Goal: Transaction & Acquisition: Book appointment/travel/reservation

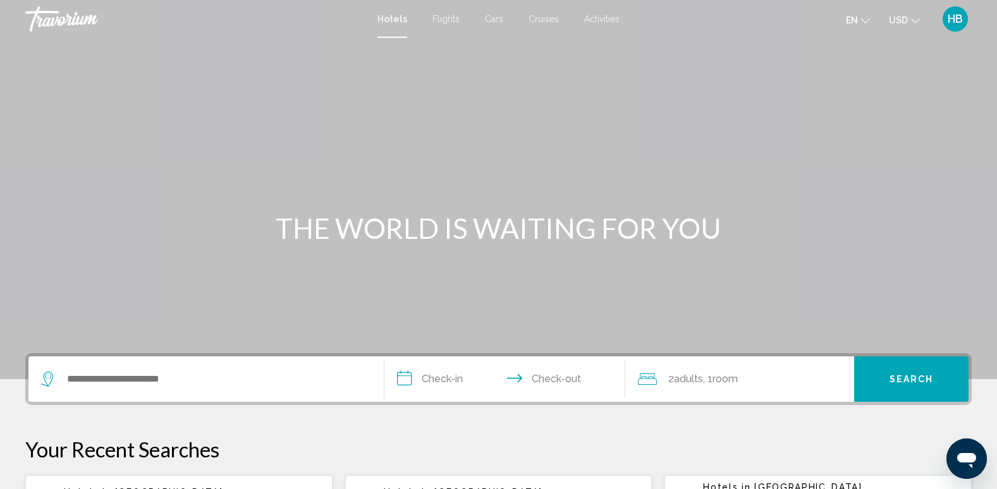
scroll to position [108, 0]
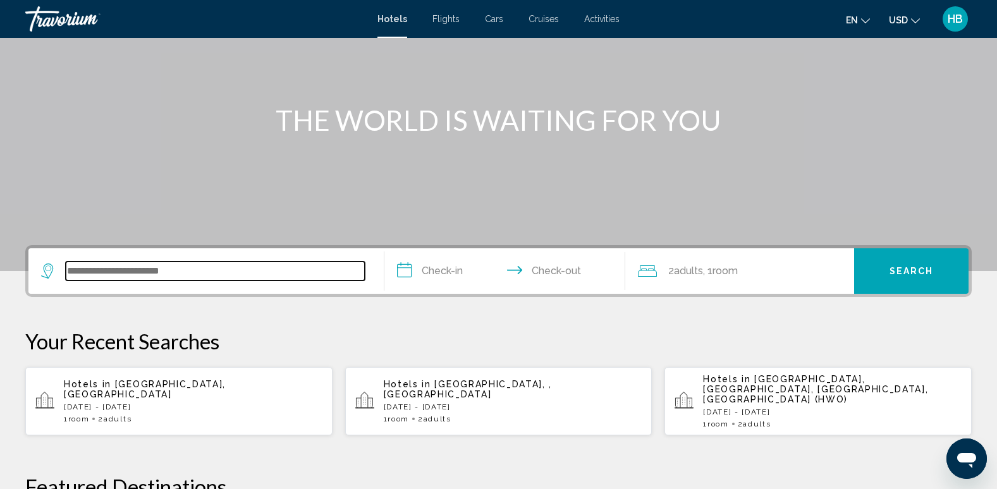
click at [146, 265] on input "Search widget" at bounding box center [215, 271] width 299 height 19
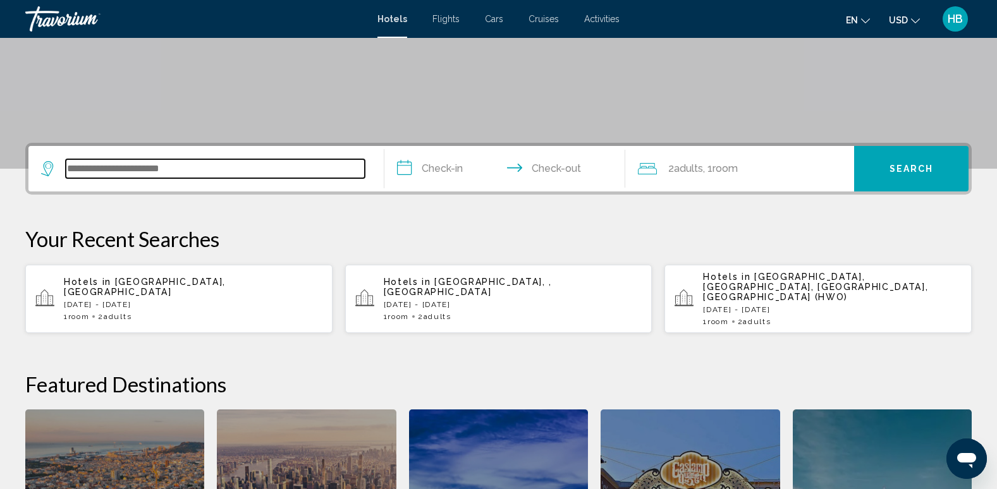
scroll to position [312, 0]
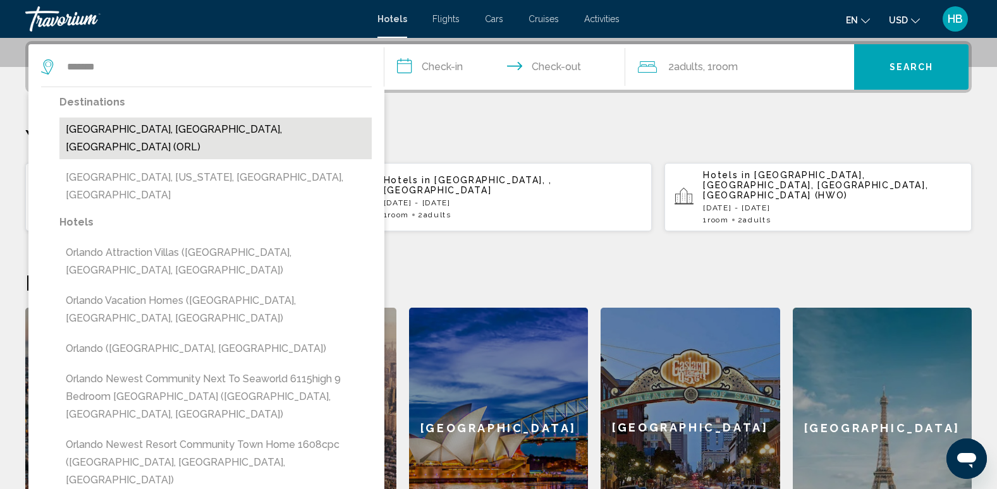
click at [154, 131] on button "[GEOGRAPHIC_DATA], [GEOGRAPHIC_DATA], [GEOGRAPHIC_DATA] (ORL)" at bounding box center [215, 139] width 312 height 42
type input "**********"
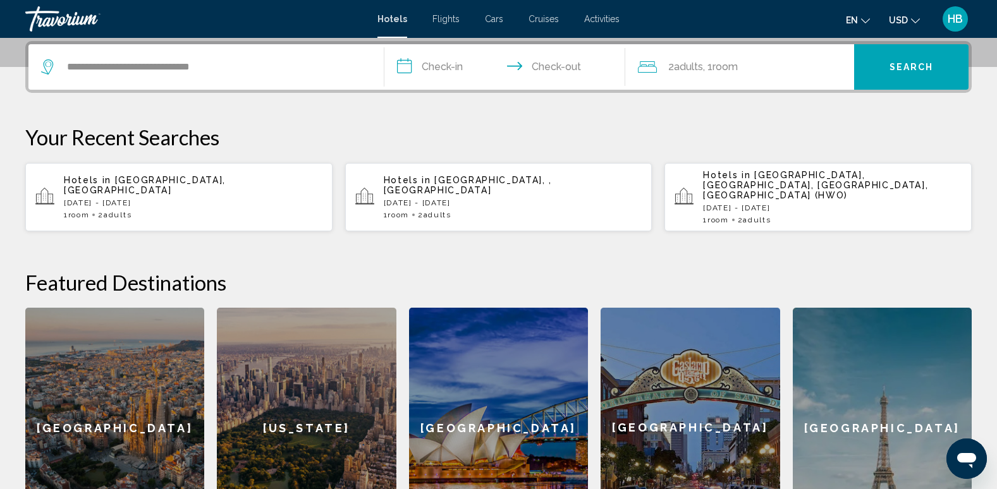
click at [431, 64] on input "**********" at bounding box center [507, 68] width 246 height 49
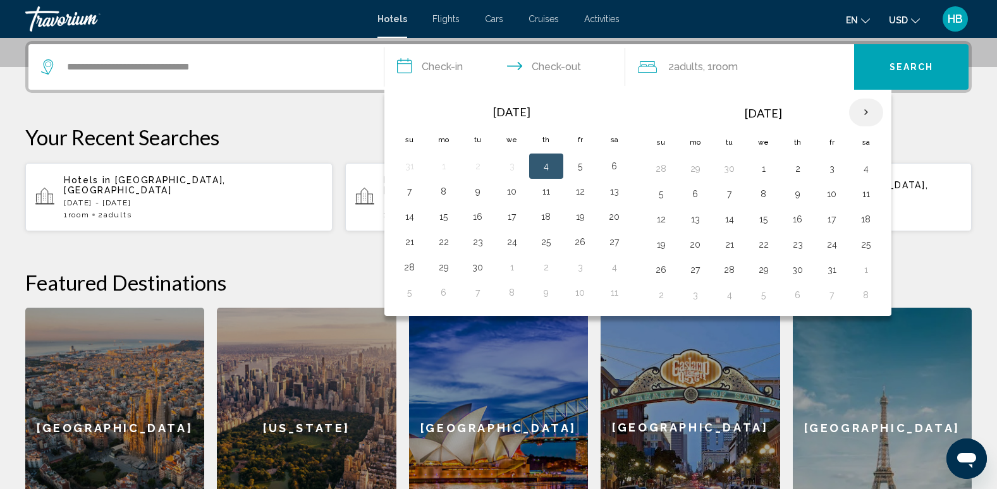
click at [866, 111] on th "Next month" at bounding box center [866, 113] width 34 height 28
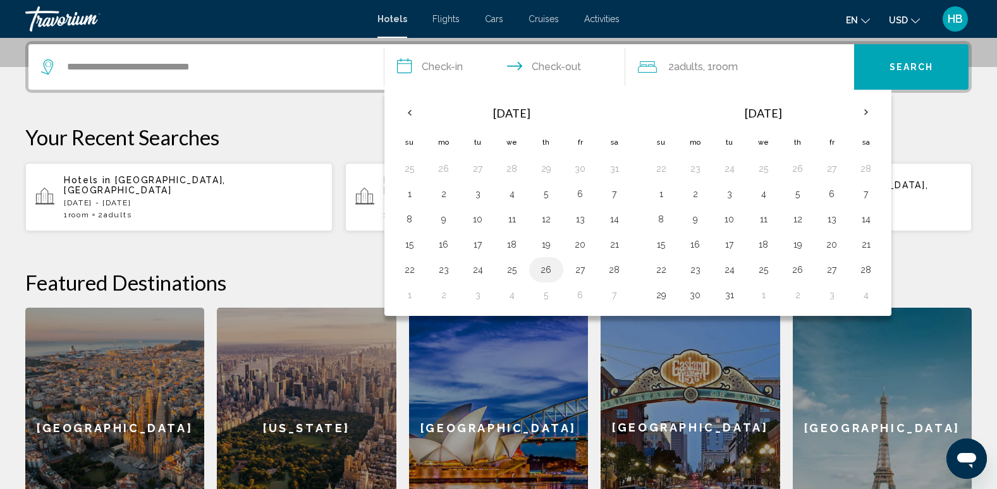
click at [544, 265] on button "26" at bounding box center [546, 270] width 20 height 18
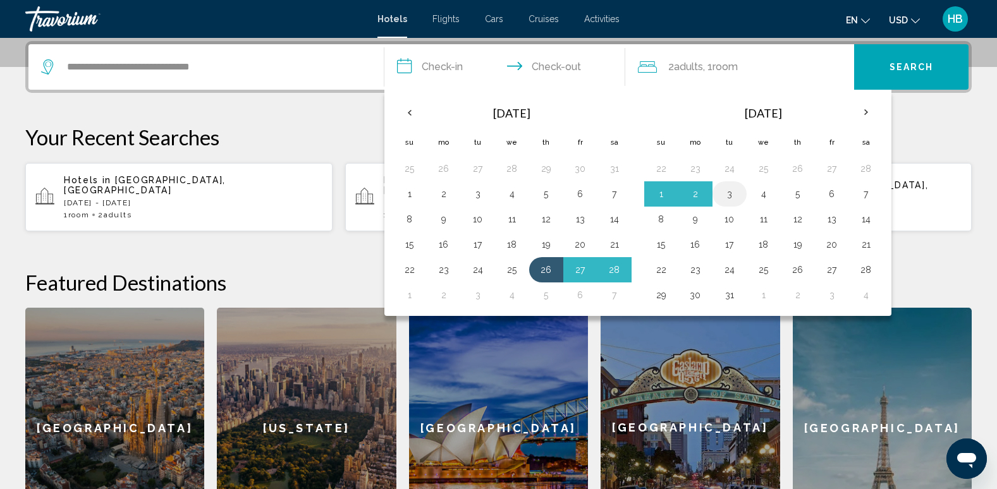
click at [729, 195] on button "3" at bounding box center [729, 194] width 20 height 18
type input "**********"
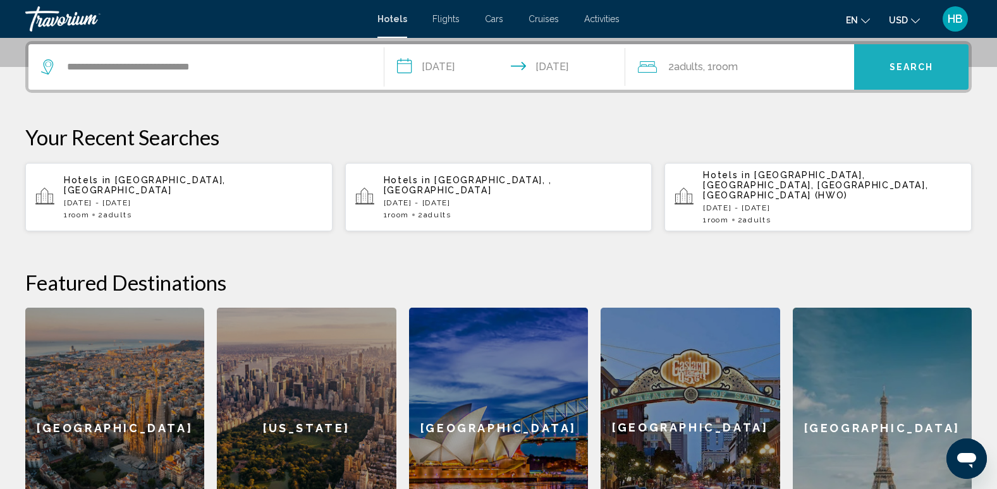
click at [909, 64] on span "Search" at bounding box center [911, 68] width 44 height 10
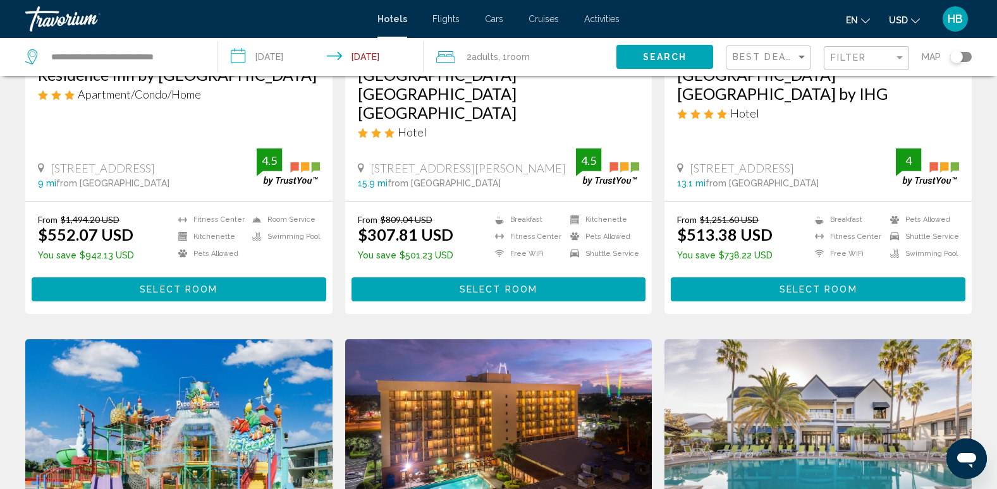
scroll to position [271, 0]
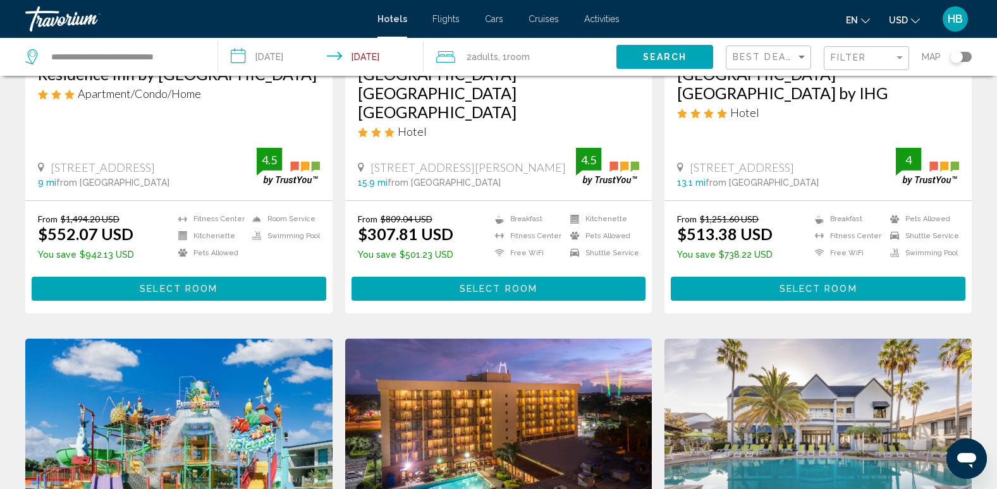
click at [655, 261] on app-hotels-search-item "Save up to 62% [GEOGRAPHIC_DATA] [GEOGRAPHIC_DATA] [GEOGRAPHIC_DATA] Hotel [STR…" at bounding box center [499, 82] width 320 height 464
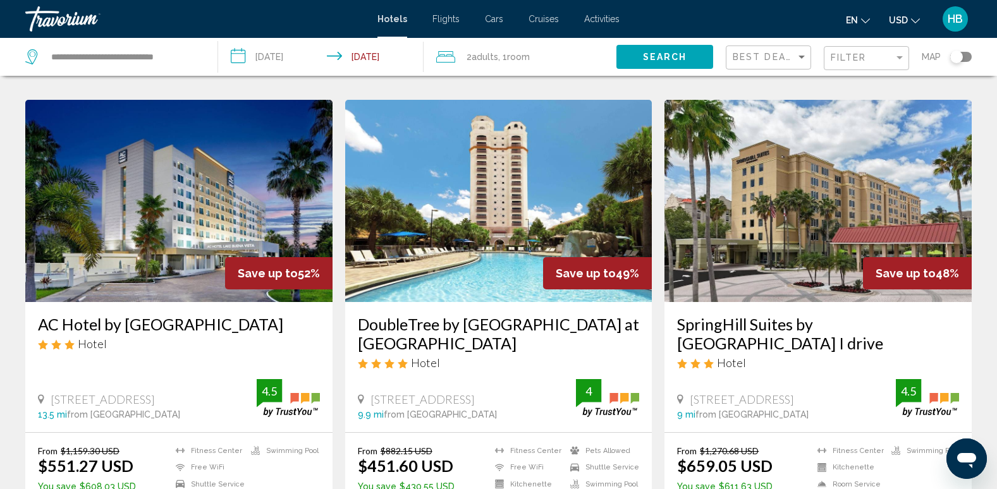
scroll to position [1491, 0]
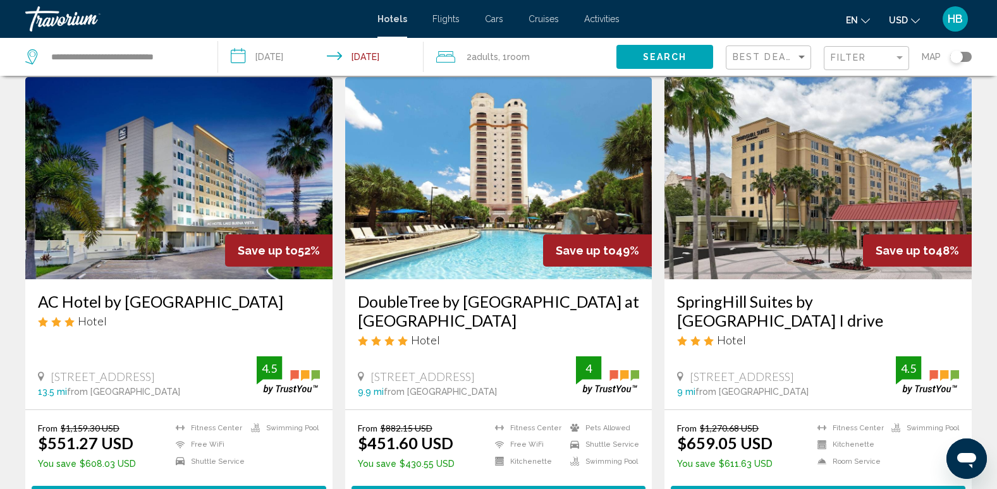
click at [502, 206] on img "Main content" at bounding box center [498, 178] width 307 height 202
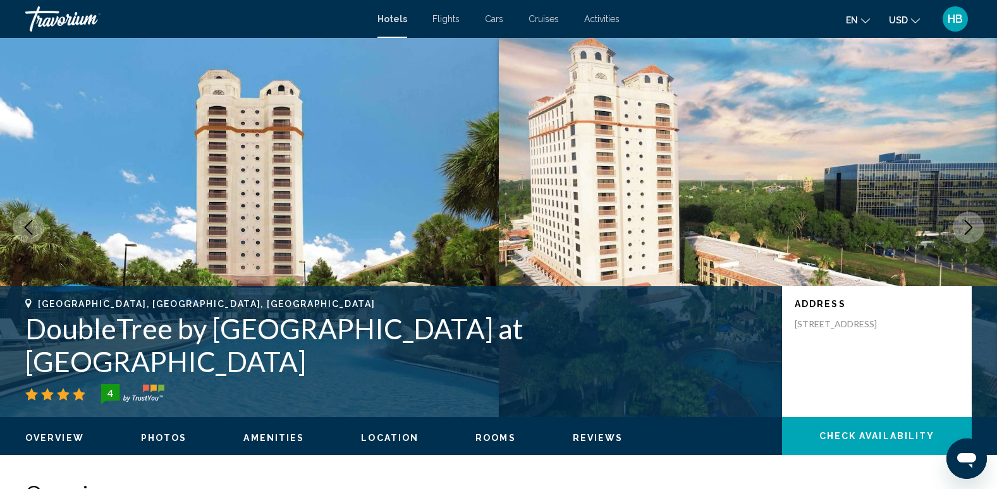
click at [971, 221] on icon "Next image" at bounding box center [968, 227] width 15 height 15
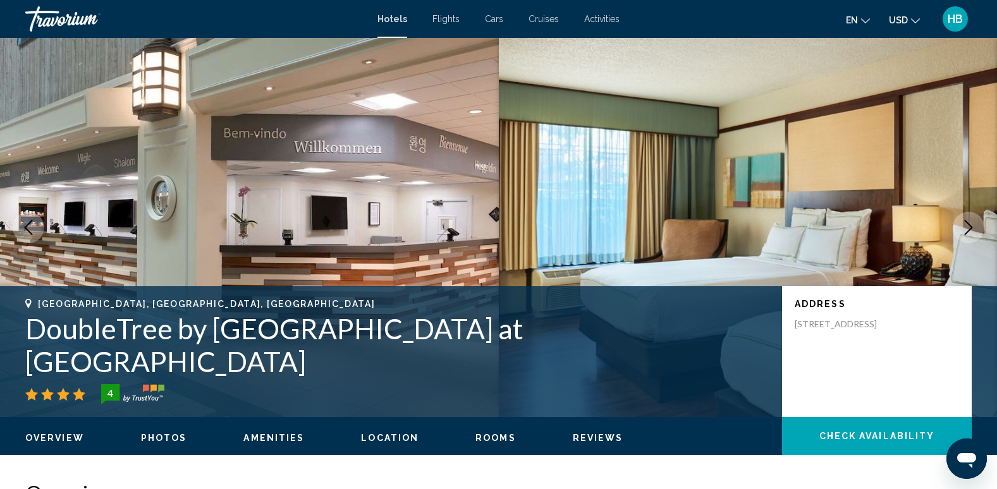
click at [971, 221] on icon "Next image" at bounding box center [968, 227] width 15 height 15
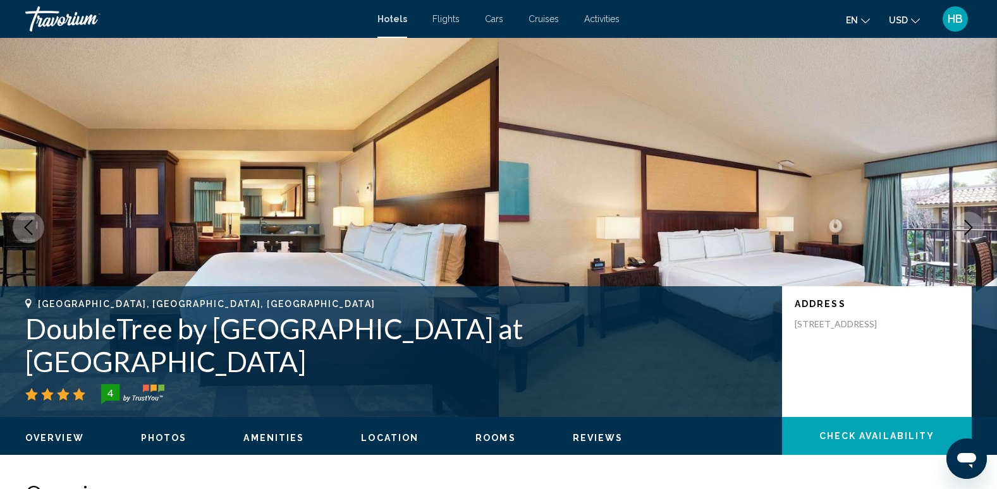
click at [971, 221] on icon "Next image" at bounding box center [968, 227] width 15 height 15
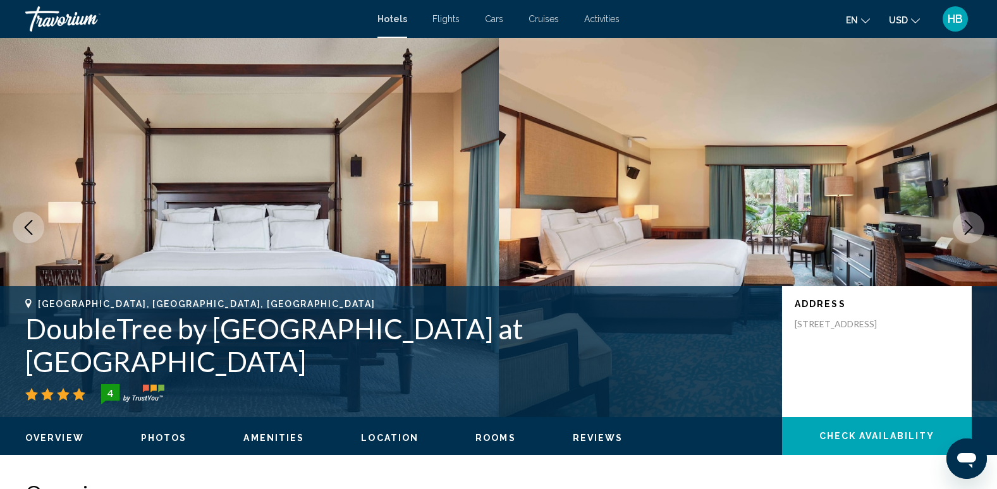
click at [971, 221] on icon "Next image" at bounding box center [968, 227] width 15 height 15
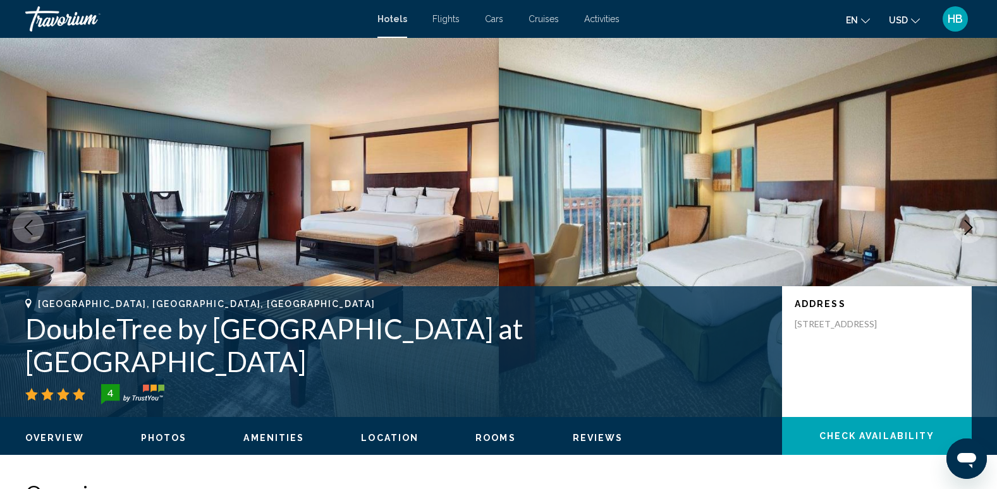
click at [971, 221] on icon "Next image" at bounding box center [968, 227] width 15 height 15
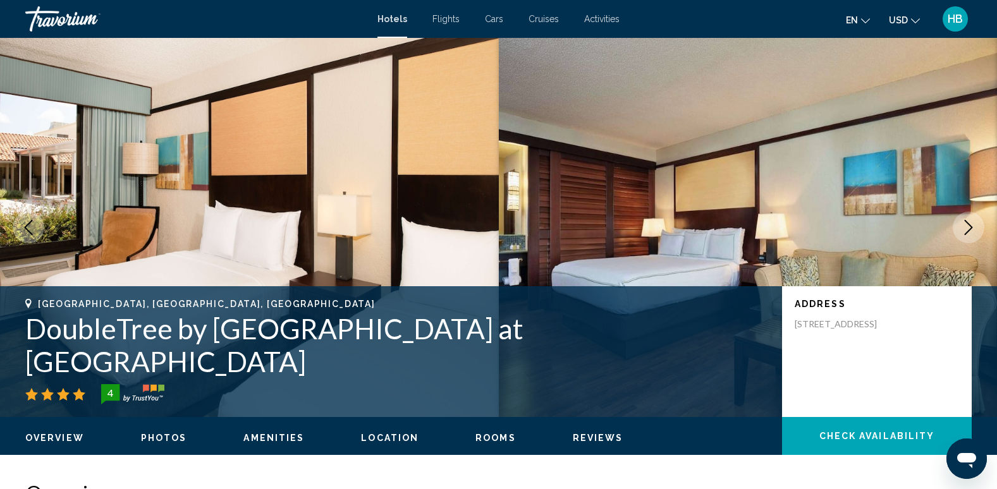
click at [971, 221] on icon "Next image" at bounding box center [968, 227] width 15 height 15
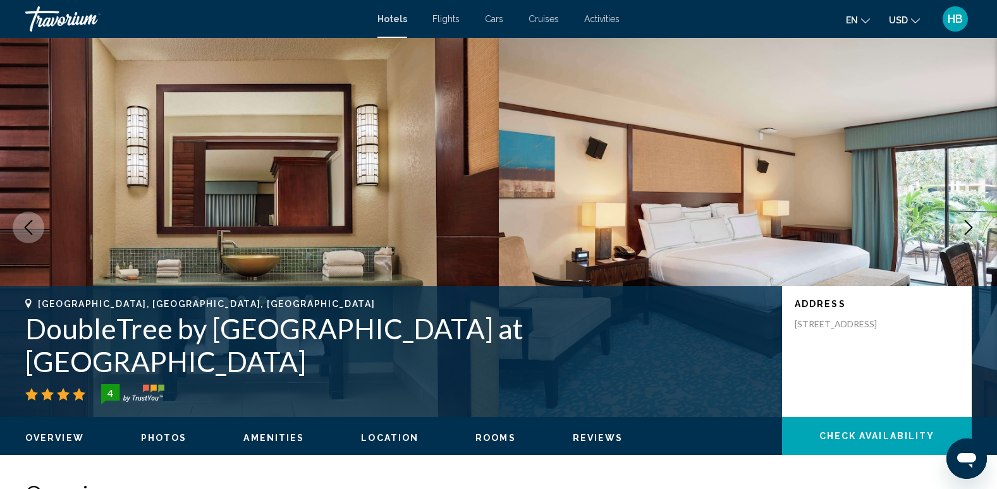
click at [971, 221] on icon "Next image" at bounding box center [968, 227] width 15 height 15
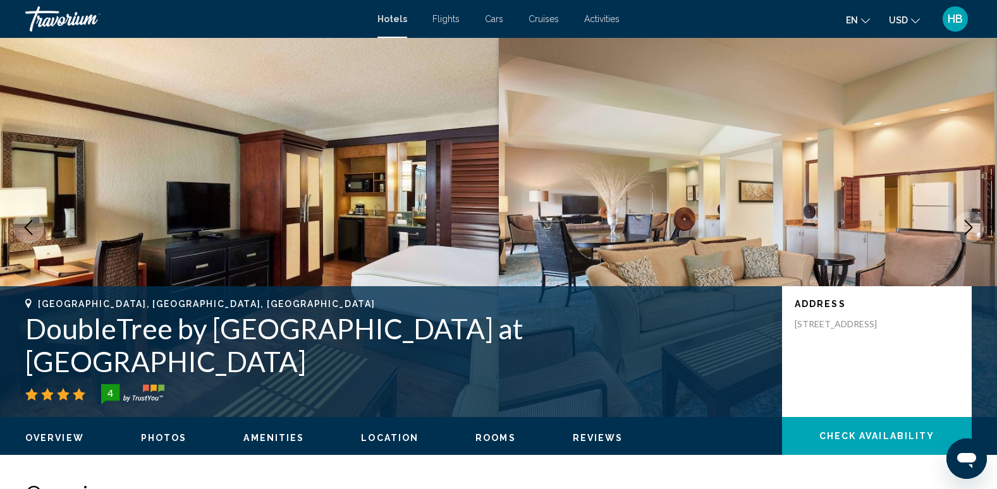
click at [971, 221] on icon "Next image" at bounding box center [968, 227] width 15 height 15
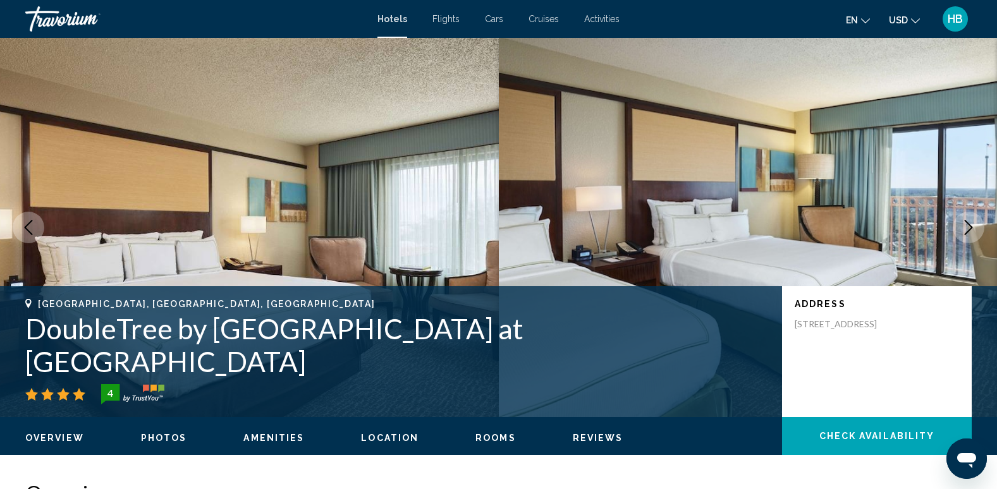
click at [968, 224] on icon "Next image" at bounding box center [968, 227] width 8 height 15
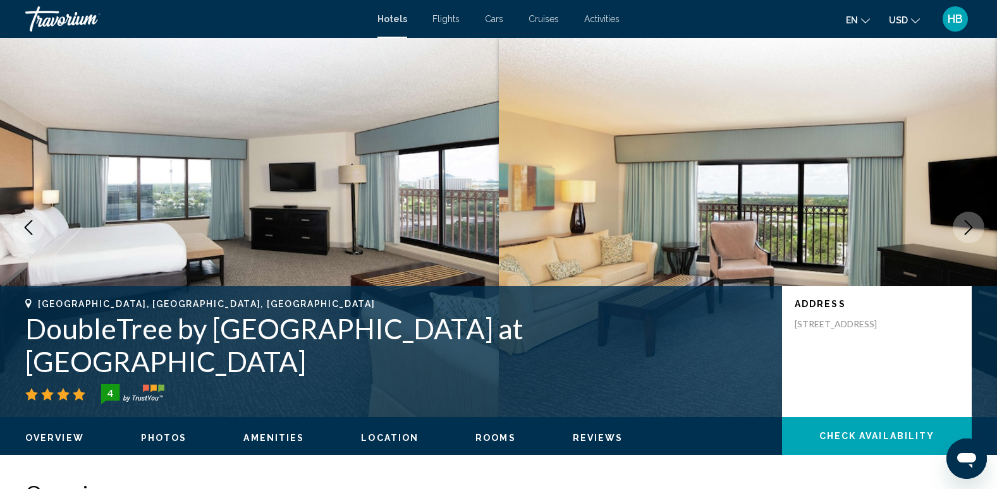
click at [968, 224] on icon "Next image" at bounding box center [968, 227] width 8 height 15
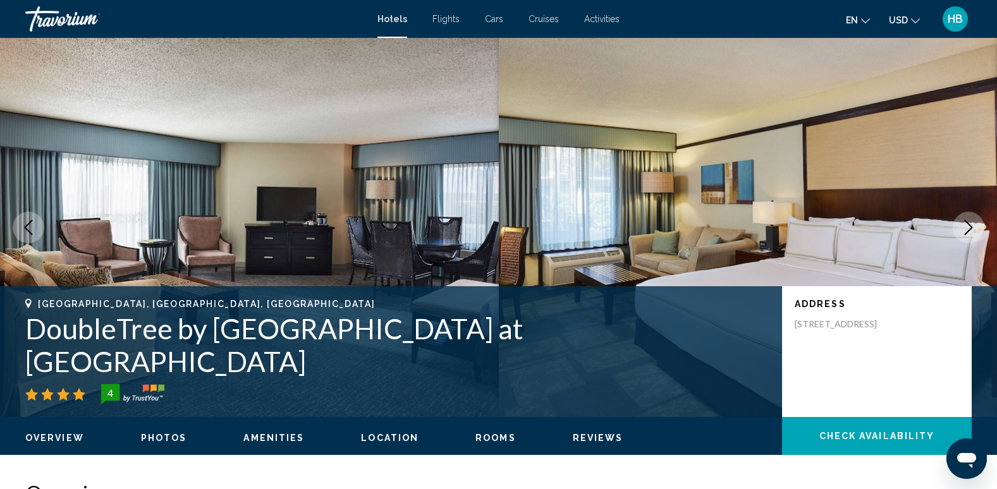
click at [968, 224] on icon "Next image" at bounding box center [968, 227] width 8 height 15
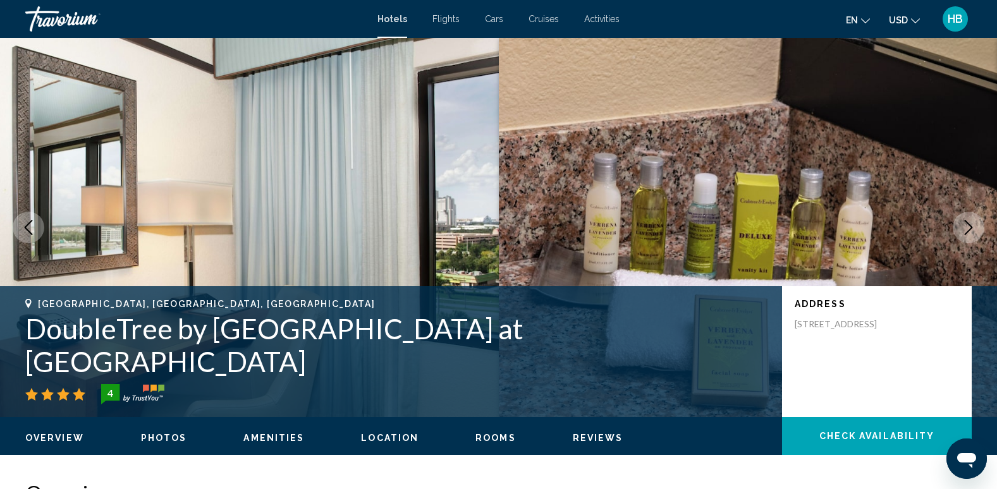
click at [968, 224] on icon "Next image" at bounding box center [968, 227] width 8 height 15
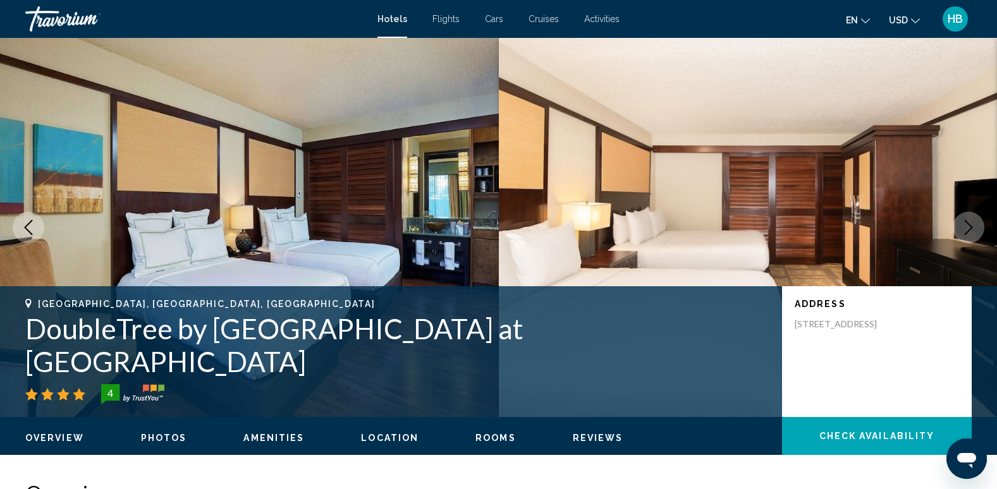
click at [968, 224] on icon "Next image" at bounding box center [968, 227] width 8 height 15
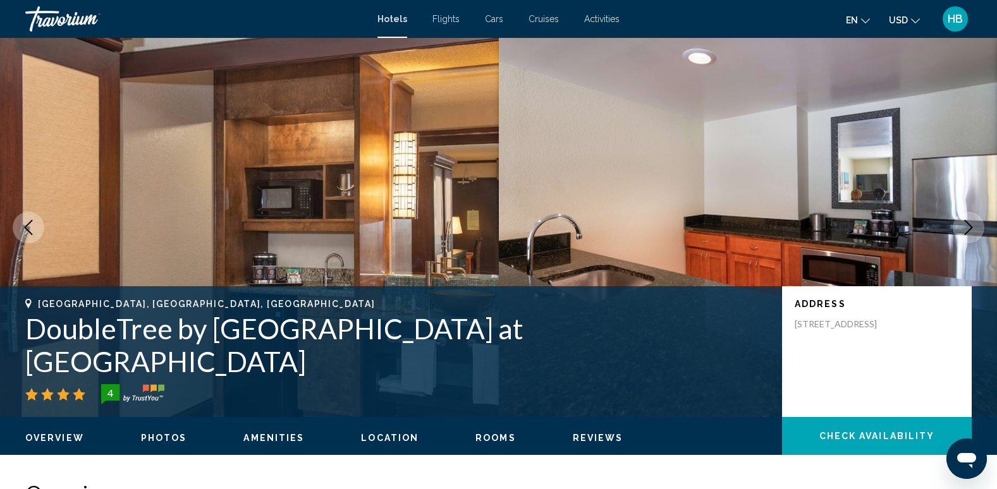
click at [968, 224] on icon "Next image" at bounding box center [968, 227] width 8 height 15
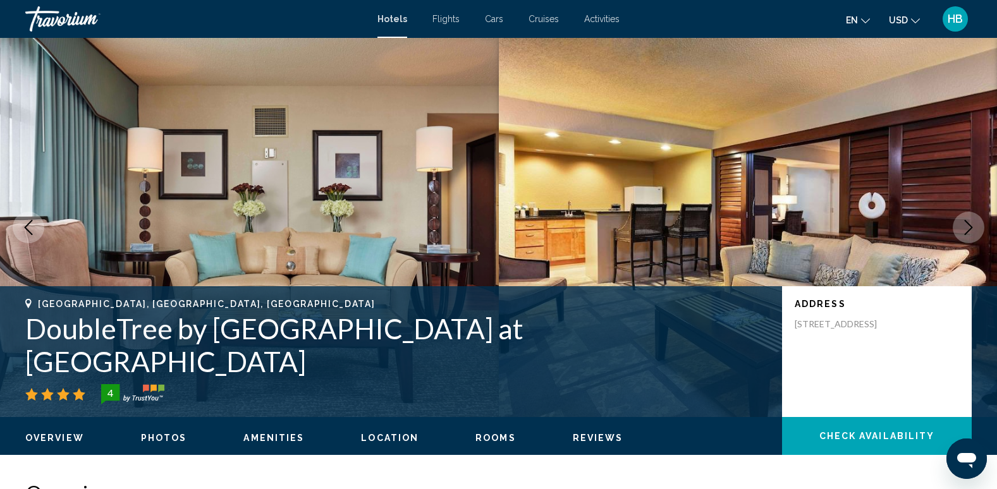
click at [968, 224] on icon "Next image" at bounding box center [968, 227] width 8 height 15
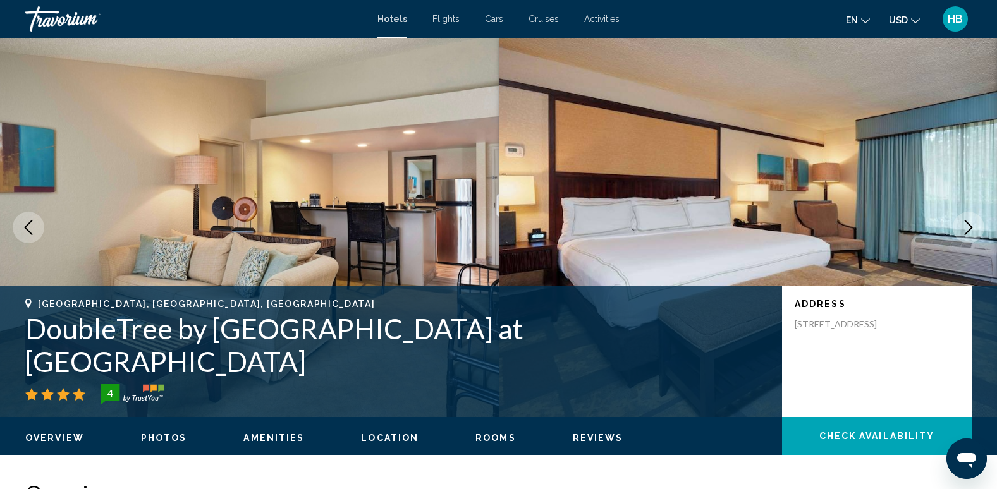
click at [968, 224] on icon "Next image" at bounding box center [968, 227] width 8 height 15
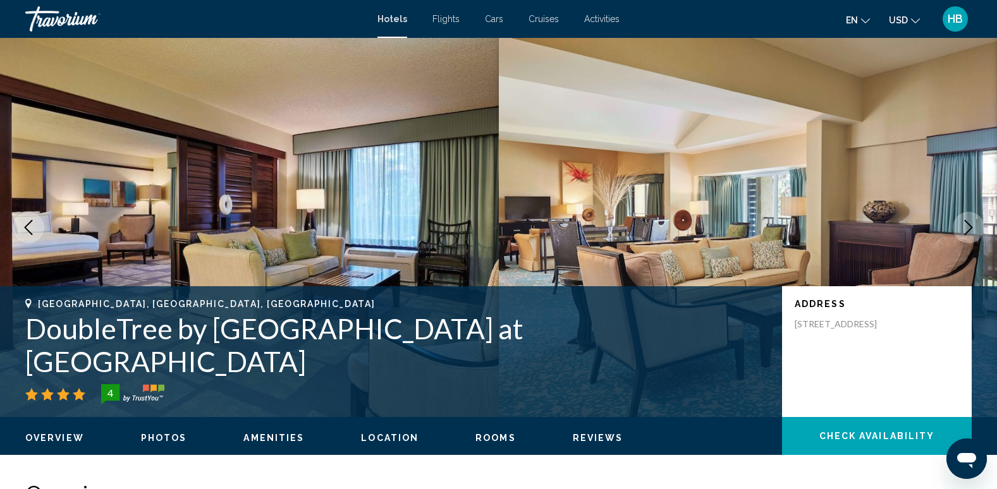
click at [968, 224] on icon "Next image" at bounding box center [968, 227] width 8 height 15
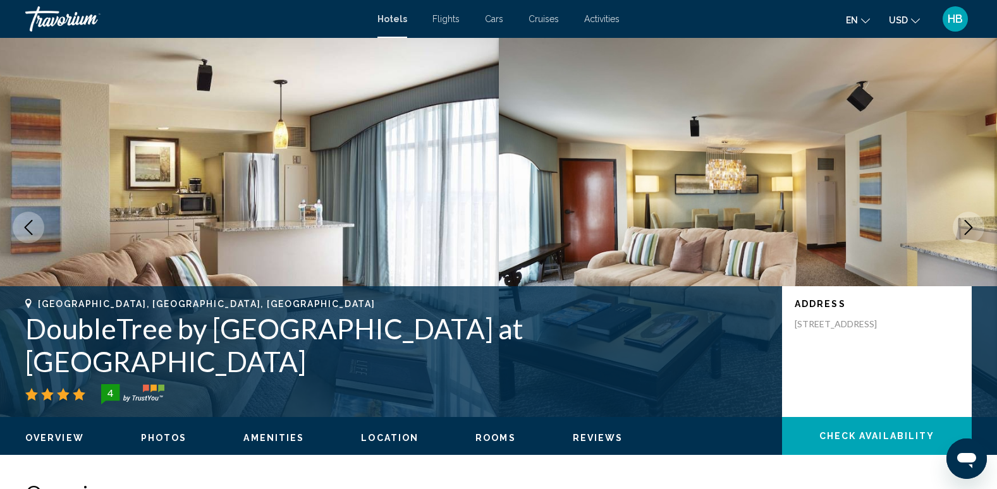
click at [968, 224] on icon "Next image" at bounding box center [968, 227] width 8 height 15
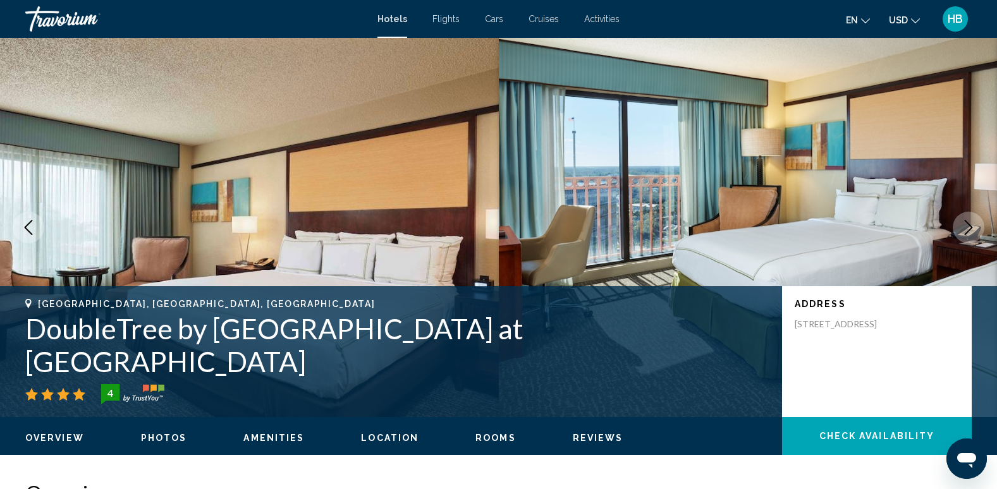
click at [968, 224] on icon "Next image" at bounding box center [968, 227] width 8 height 15
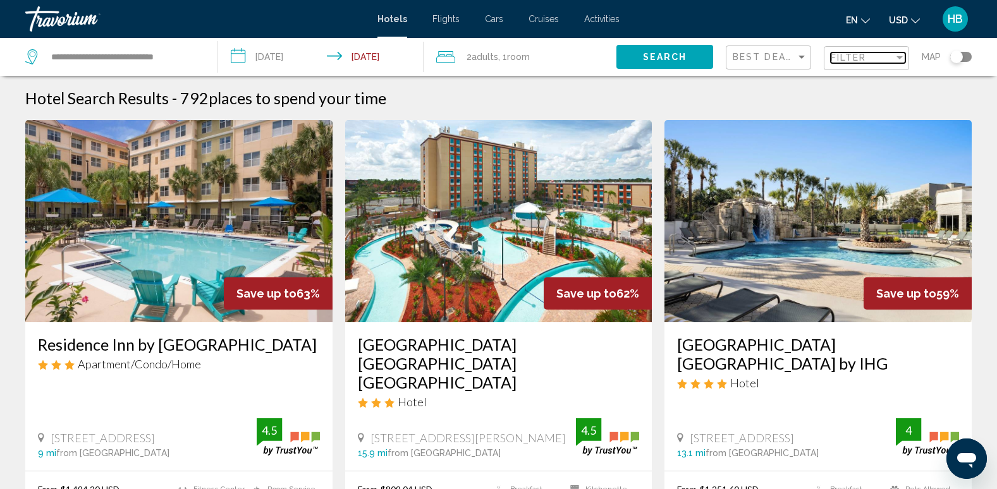
click at [856, 63] on mat-select "Filter" at bounding box center [867, 58] width 75 height 11
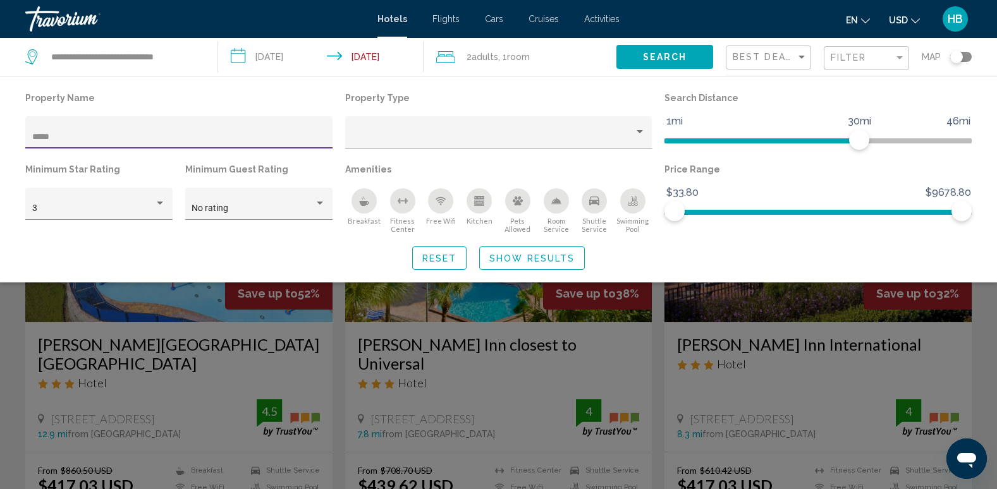
type input "*****"
click at [346, 350] on div "Search widget" at bounding box center [498, 340] width 997 height 300
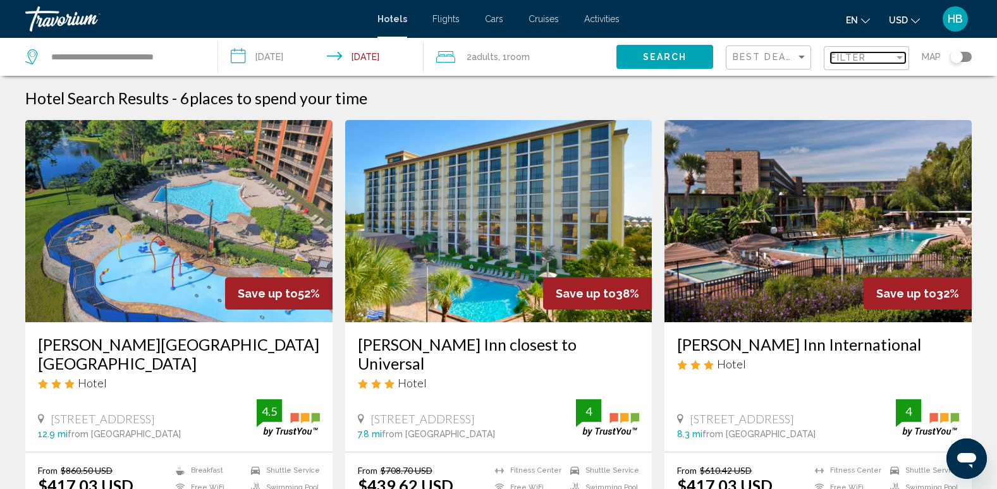
click at [896, 58] on div "Filter" at bounding box center [899, 57] width 6 height 3
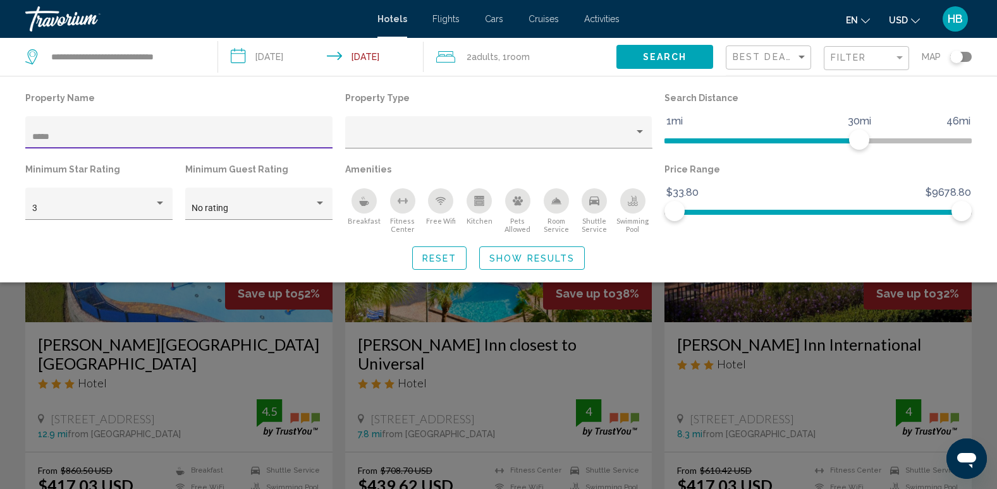
drag, startPoint x: 83, startPoint y: 135, endPoint x: 21, endPoint y: 145, distance: 63.3
click at [21, 145] on div "Property Name *****" at bounding box center [179, 124] width 320 height 71
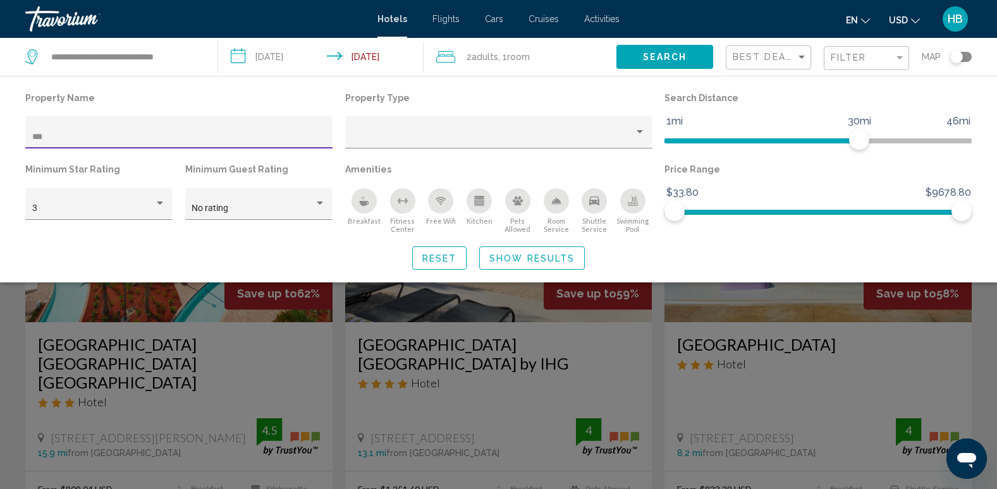
type input "****"
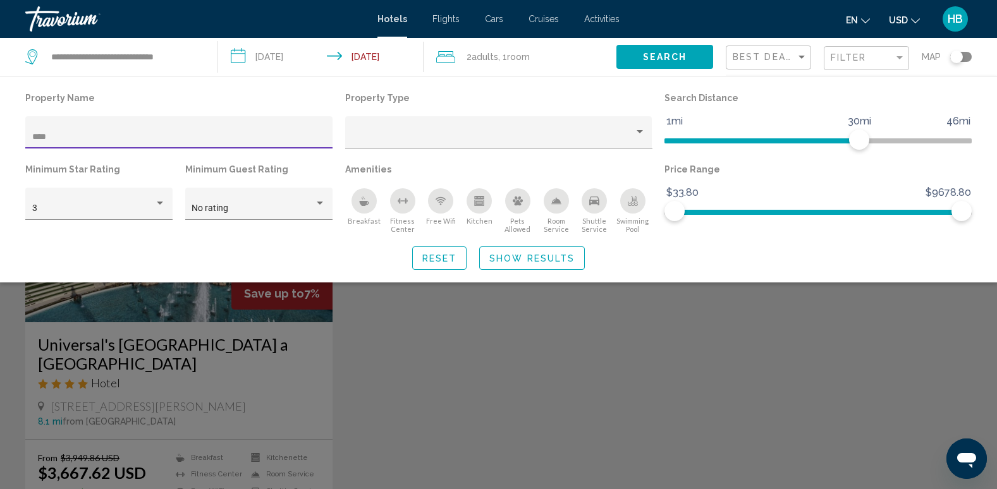
click at [267, 356] on div "Search widget" at bounding box center [498, 340] width 997 height 300
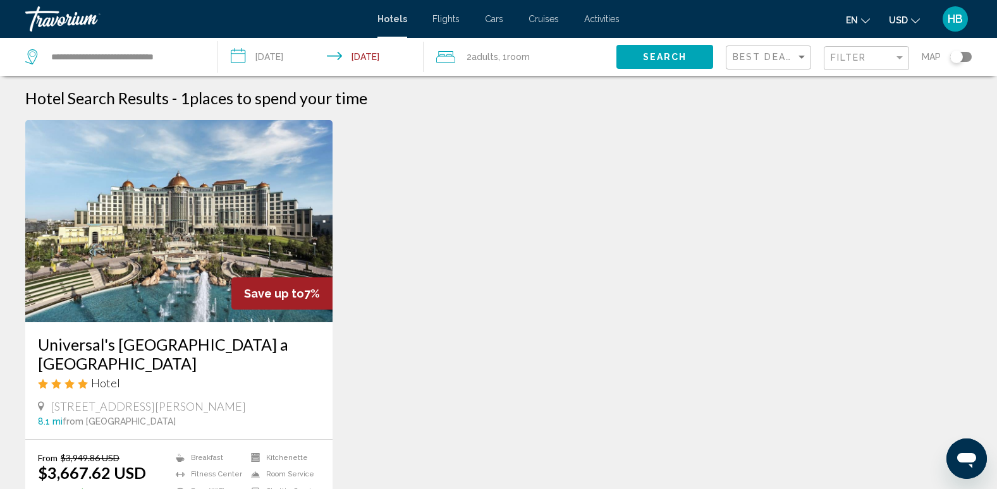
click at [228, 234] on img "Main content" at bounding box center [178, 221] width 307 height 202
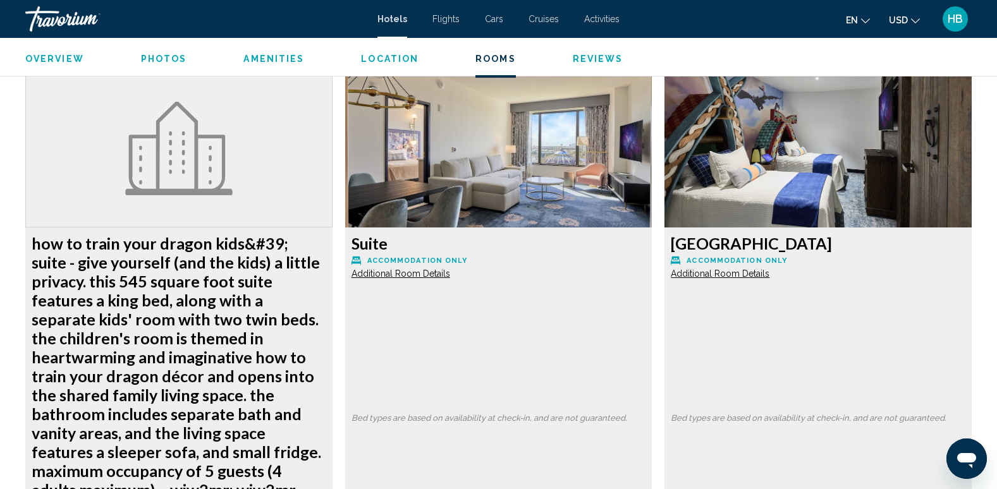
scroll to position [7072, 0]
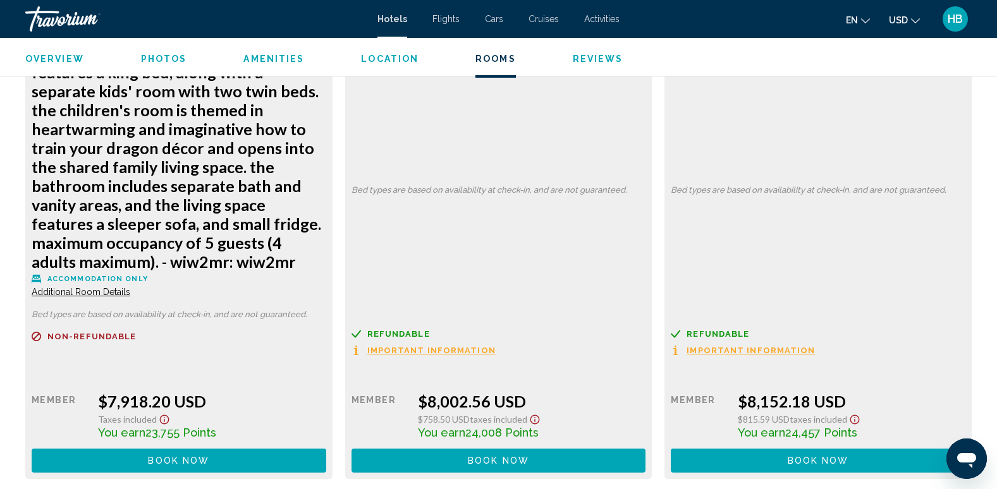
scroll to position [7367, 0]
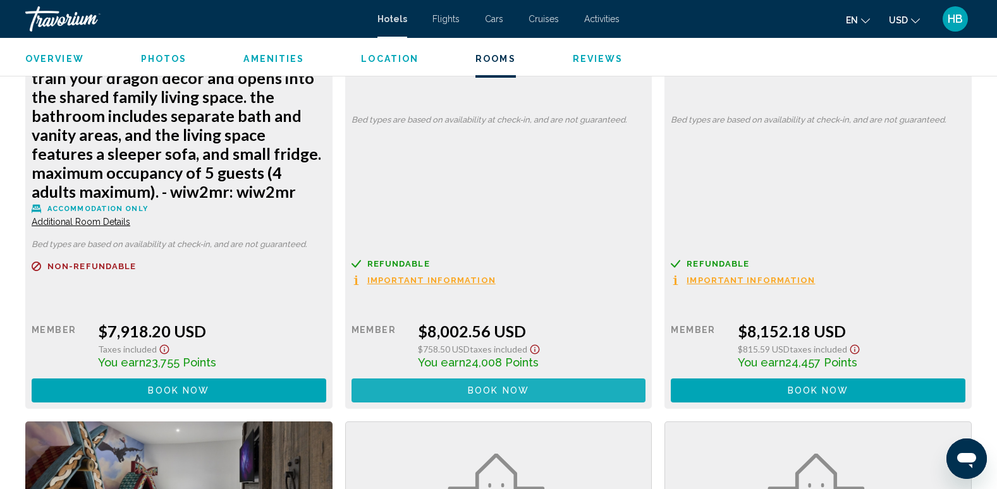
click at [478, 385] on span "Book now No longer available" at bounding box center [498, 390] width 61 height 10
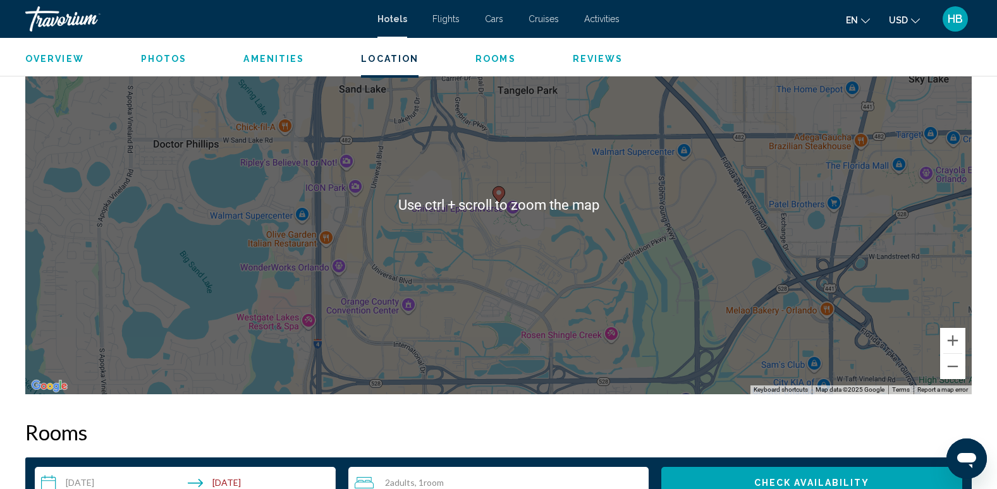
scroll to position [1257, 0]
